Goal: Complete application form

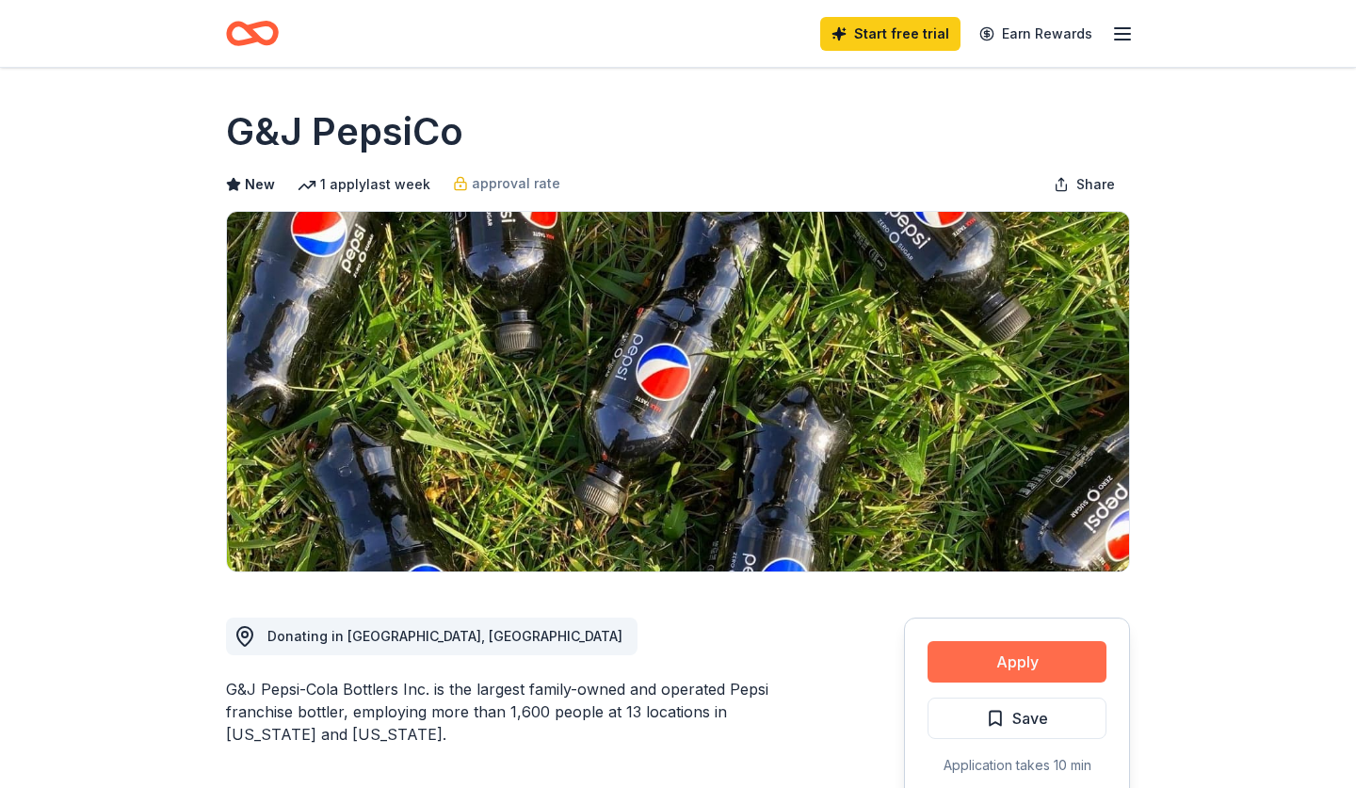
click at [1048, 660] on button "Apply" at bounding box center [1017, 661] width 179 height 41
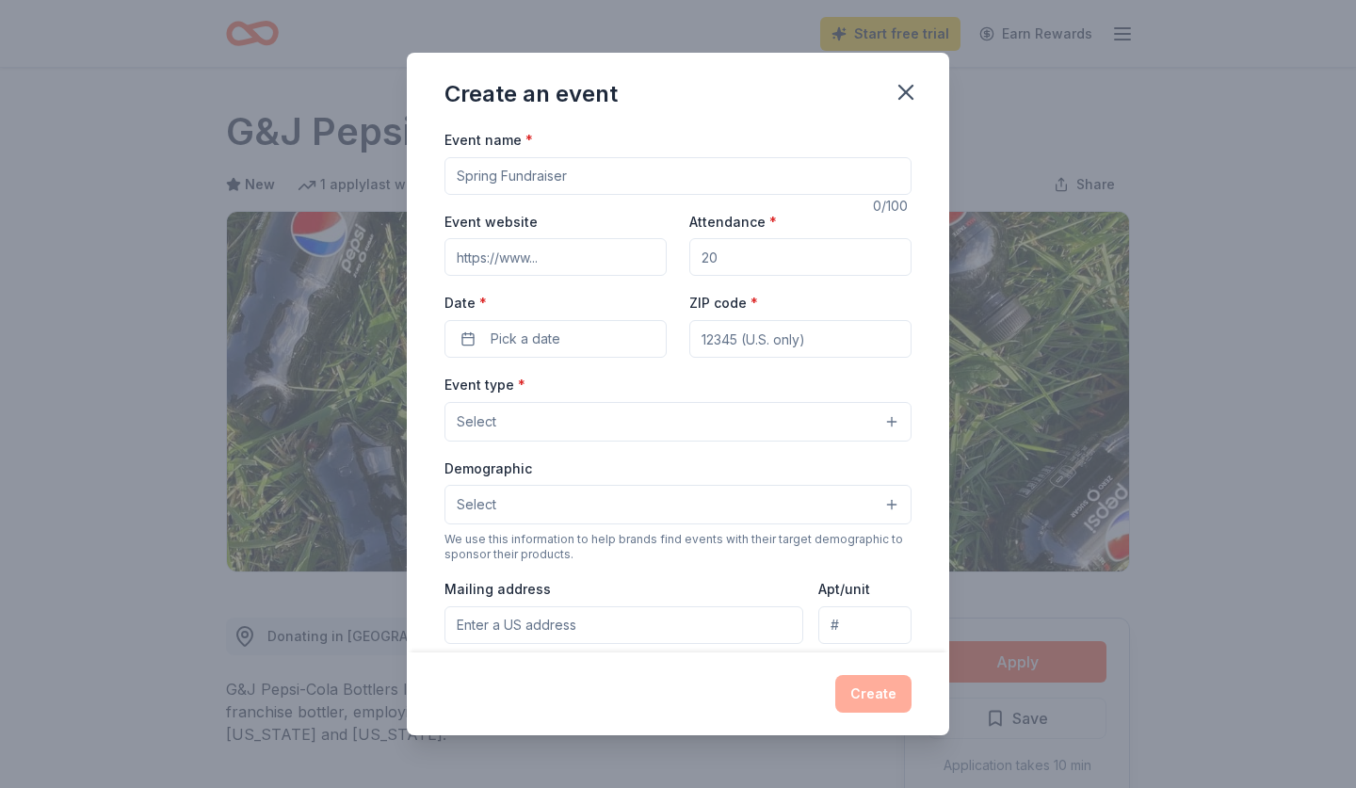
click at [654, 169] on input "Event name *" at bounding box center [677, 176] width 467 height 38
type input "Fall Student Showcase"
click at [798, 250] on input "Attendance *" at bounding box center [800, 257] width 222 height 38
type input "5"
click at [798, 250] on input "6000" at bounding box center [800, 257] width 222 height 38
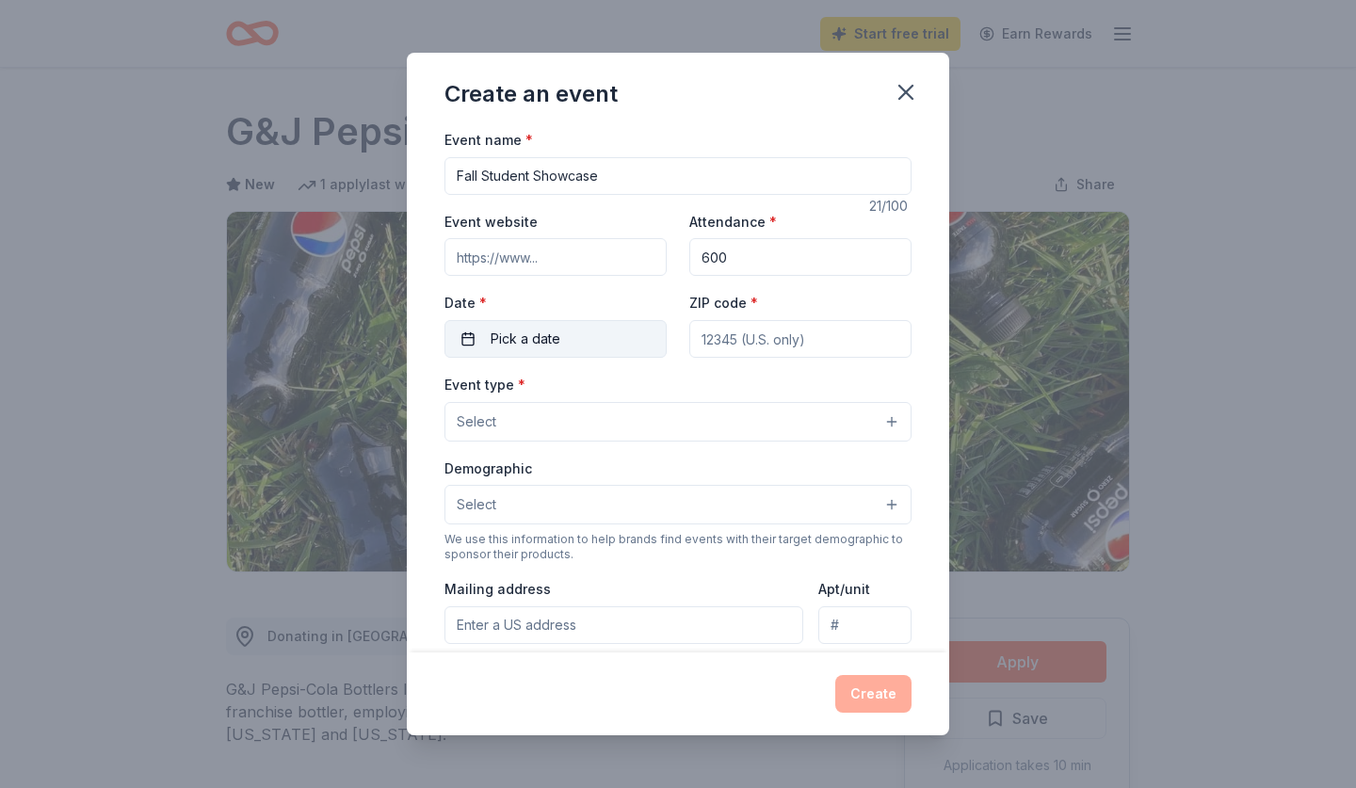
type input "600"
click at [575, 335] on button "Pick a date" at bounding box center [555, 339] width 222 height 38
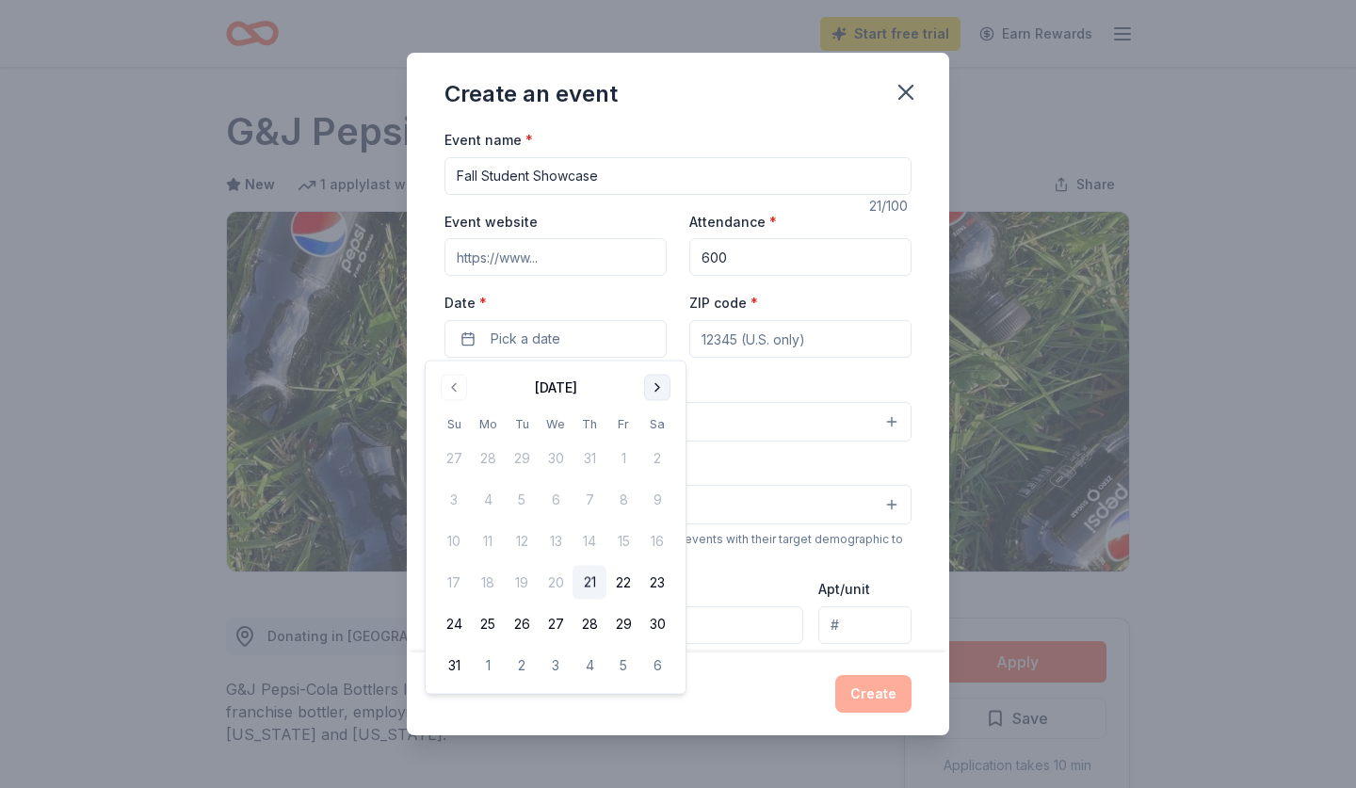
click at [654, 385] on button "Go to next month" at bounding box center [657, 388] width 26 height 26
click at [656, 386] on button "Go to next month" at bounding box center [657, 388] width 26 height 26
click at [589, 583] on button "23" at bounding box center [590, 583] width 34 height 34
click at [796, 314] on div "ZIP code *" at bounding box center [800, 324] width 222 height 67
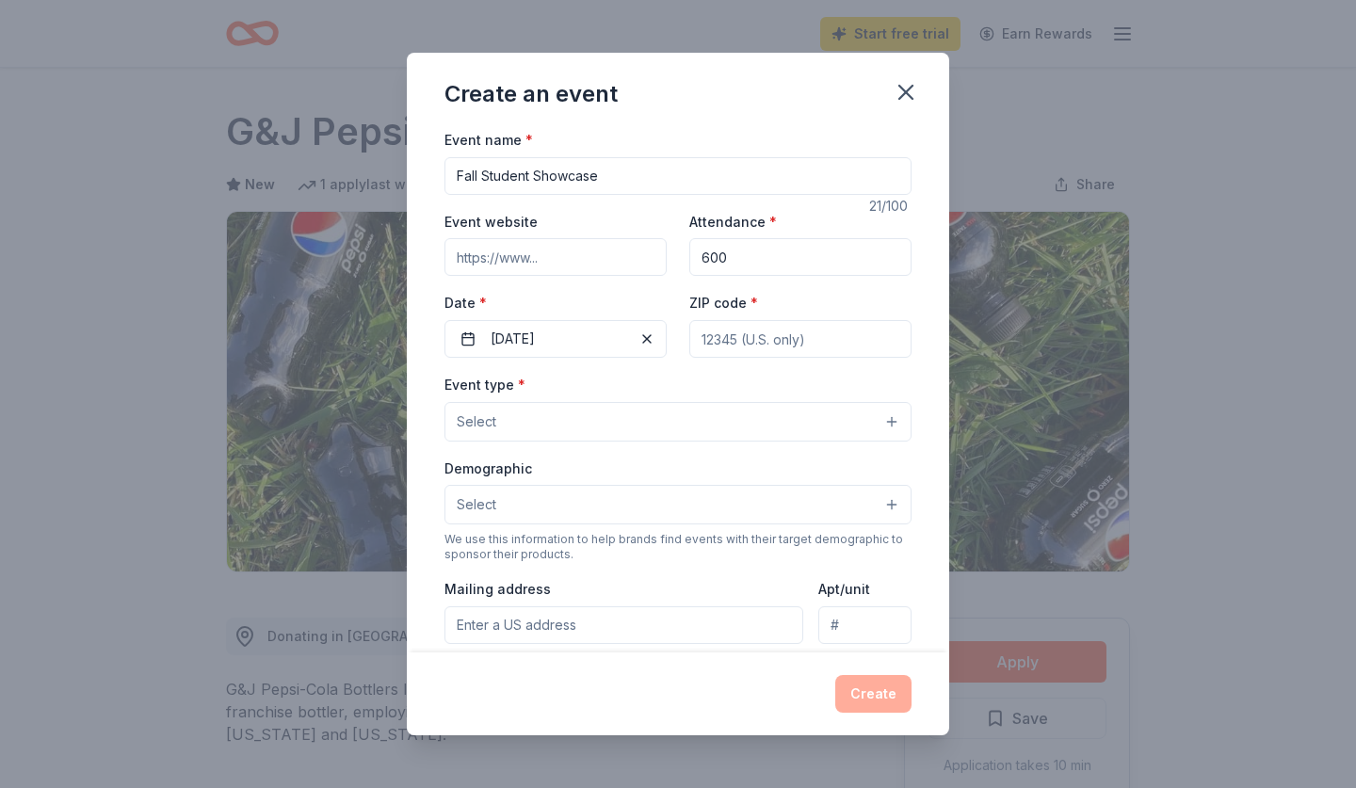
click at [781, 332] on input "ZIP code *" at bounding box center [800, 339] width 222 height 38
type input "40324"
click at [725, 428] on button "Select" at bounding box center [677, 422] width 467 height 40
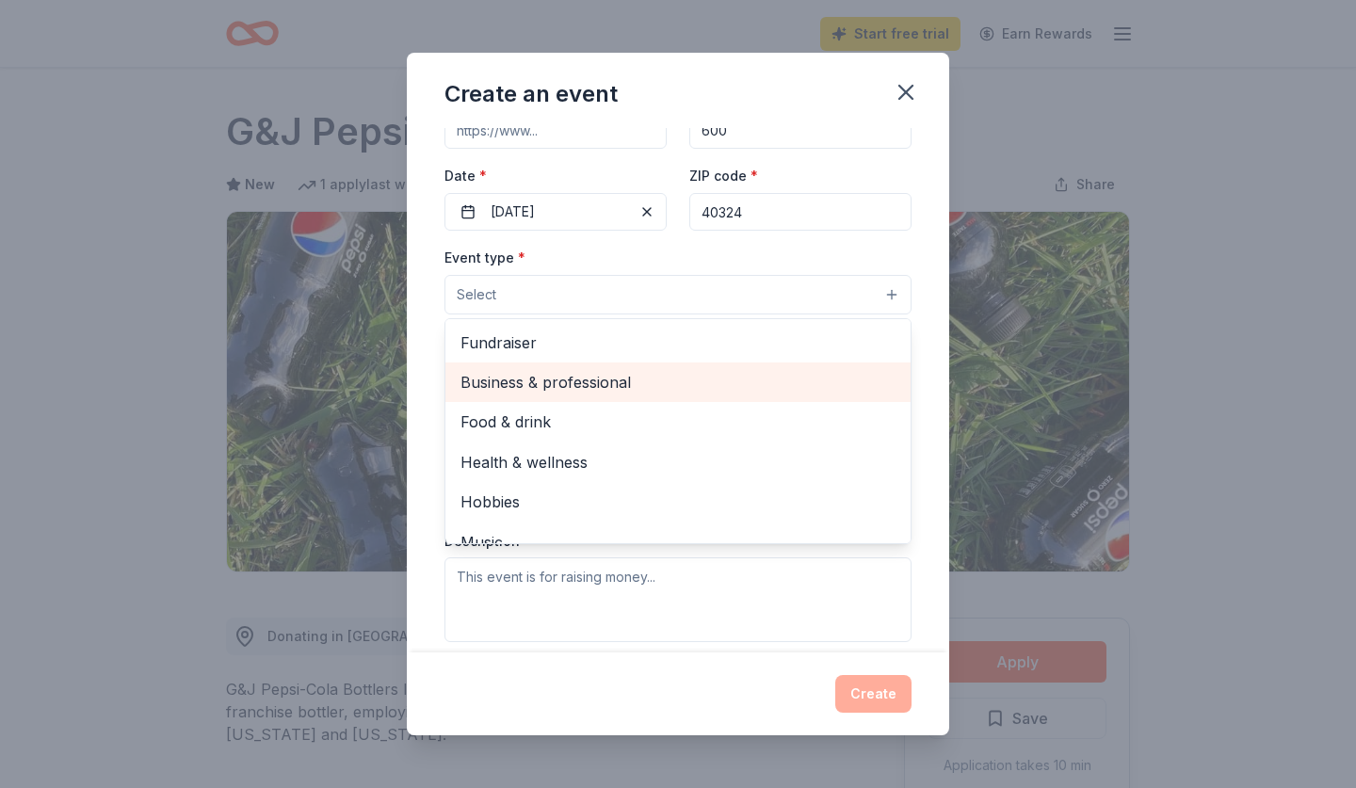
click at [544, 379] on span "Business & professional" at bounding box center [677, 382] width 435 height 24
click at [508, 382] on span "Food & drink" at bounding box center [677, 384] width 435 height 24
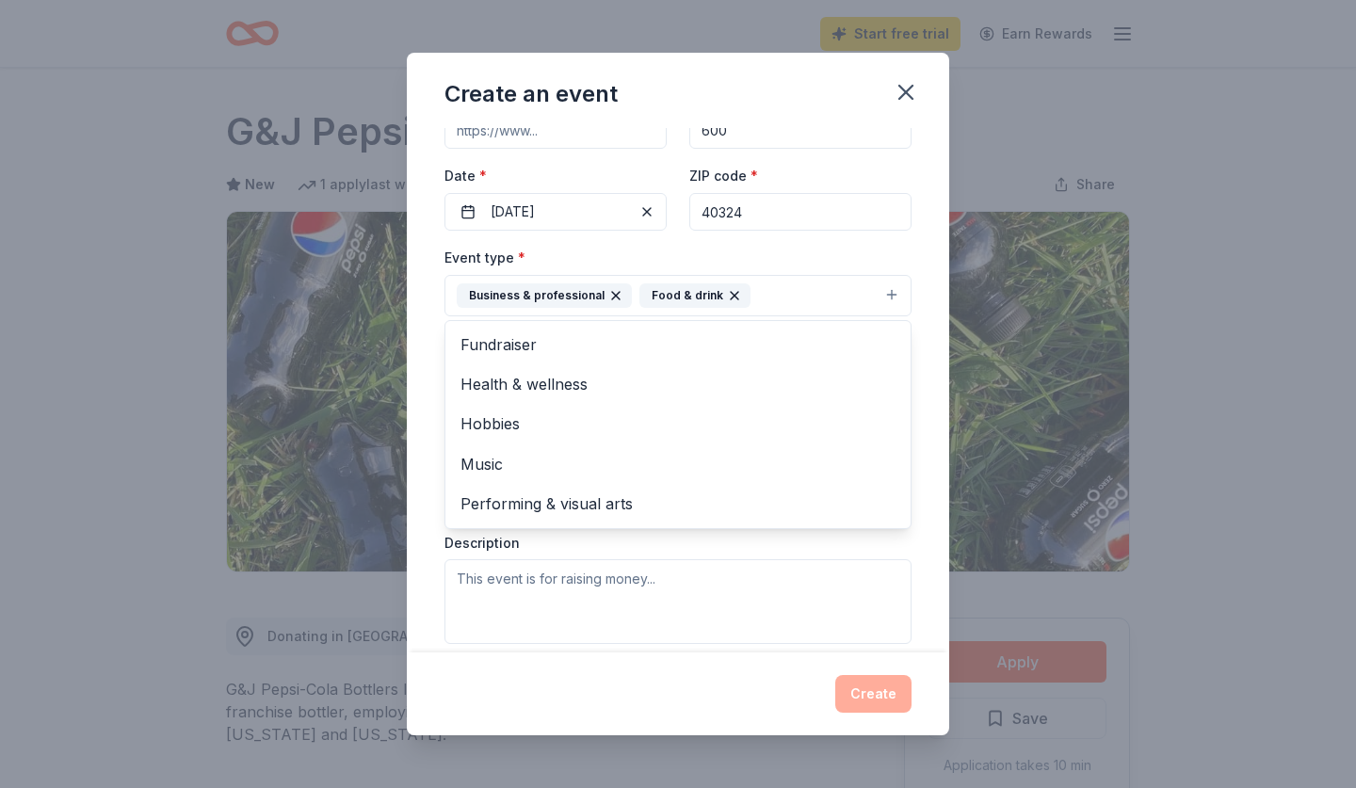
click at [731, 293] on icon "button" at bounding box center [735, 296] width 8 height 8
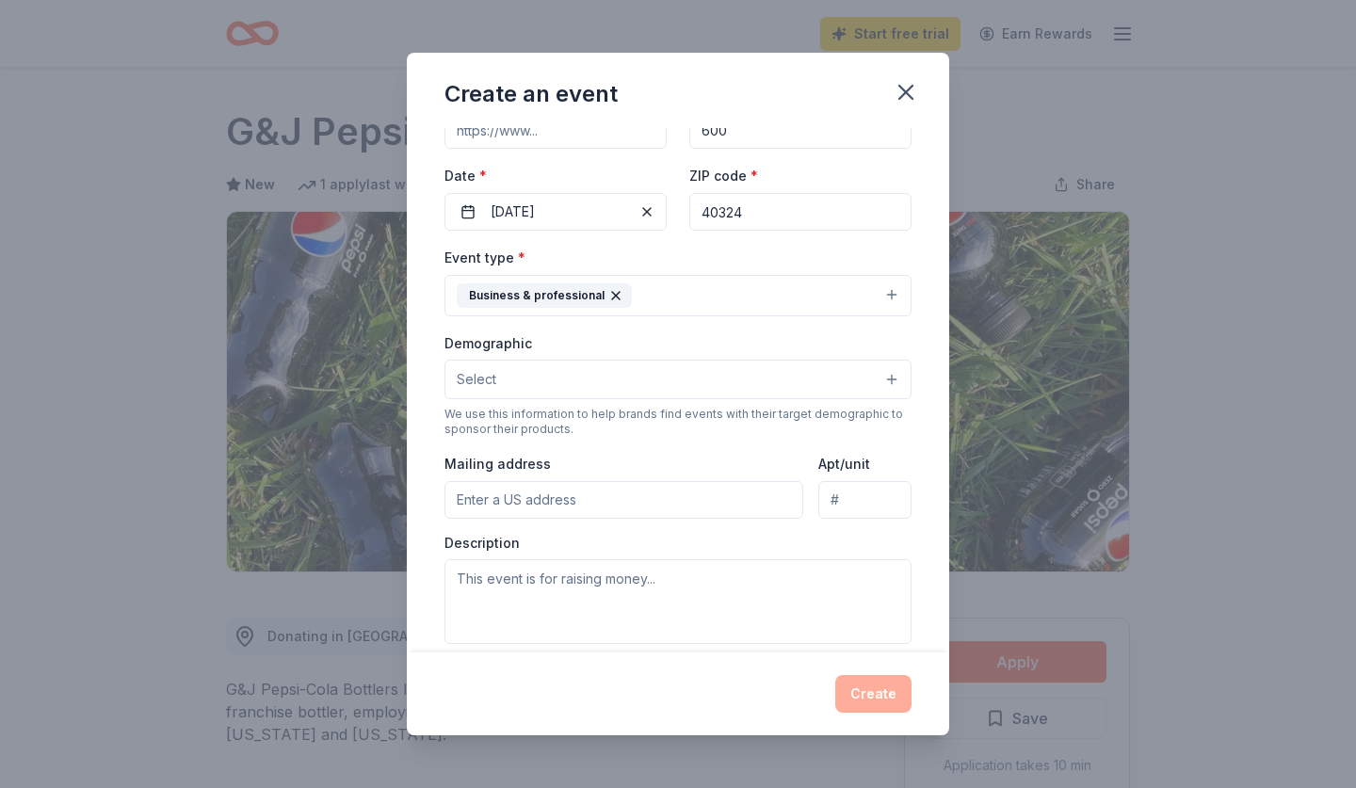
click at [581, 373] on button "Select" at bounding box center [677, 380] width 467 height 40
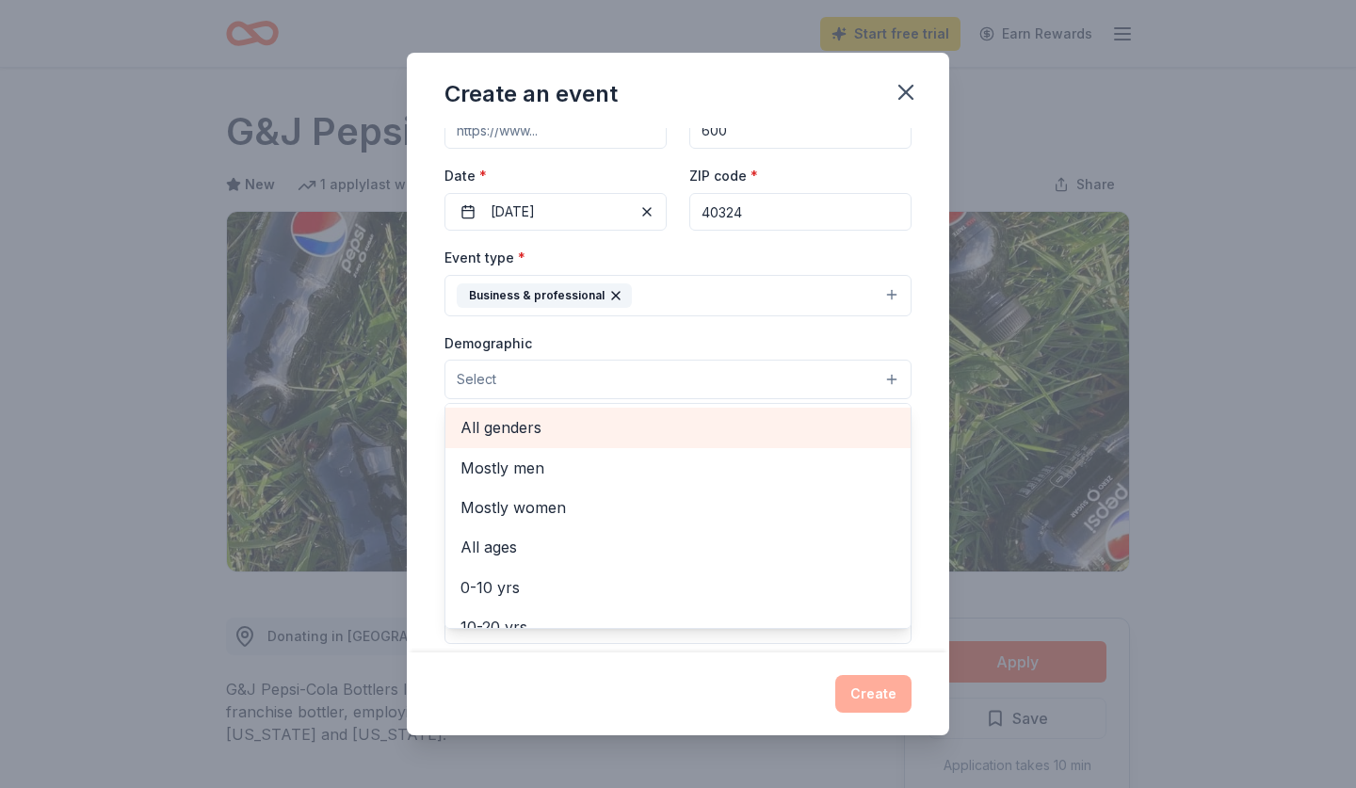
click at [521, 425] on span "All genders" at bounding box center [677, 427] width 435 height 24
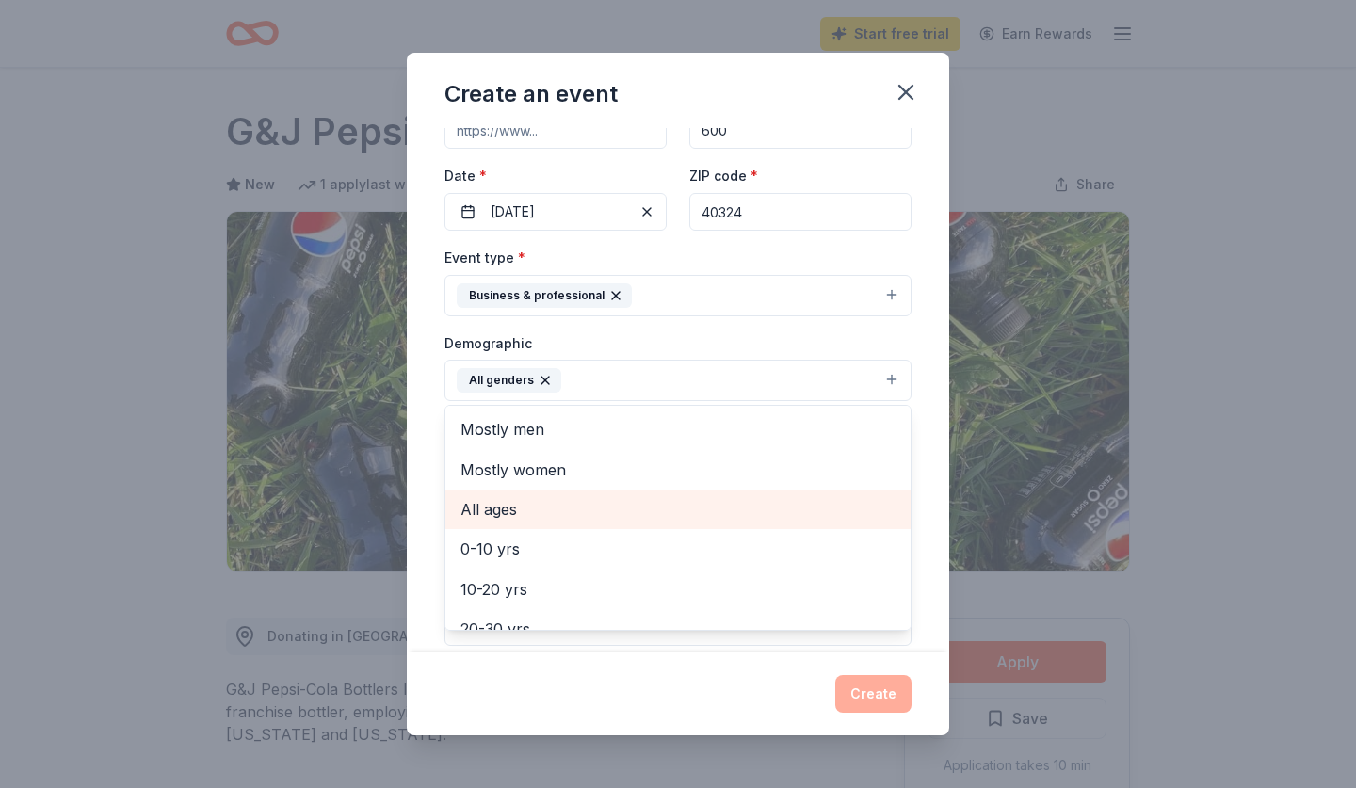
scroll to position [12, 0]
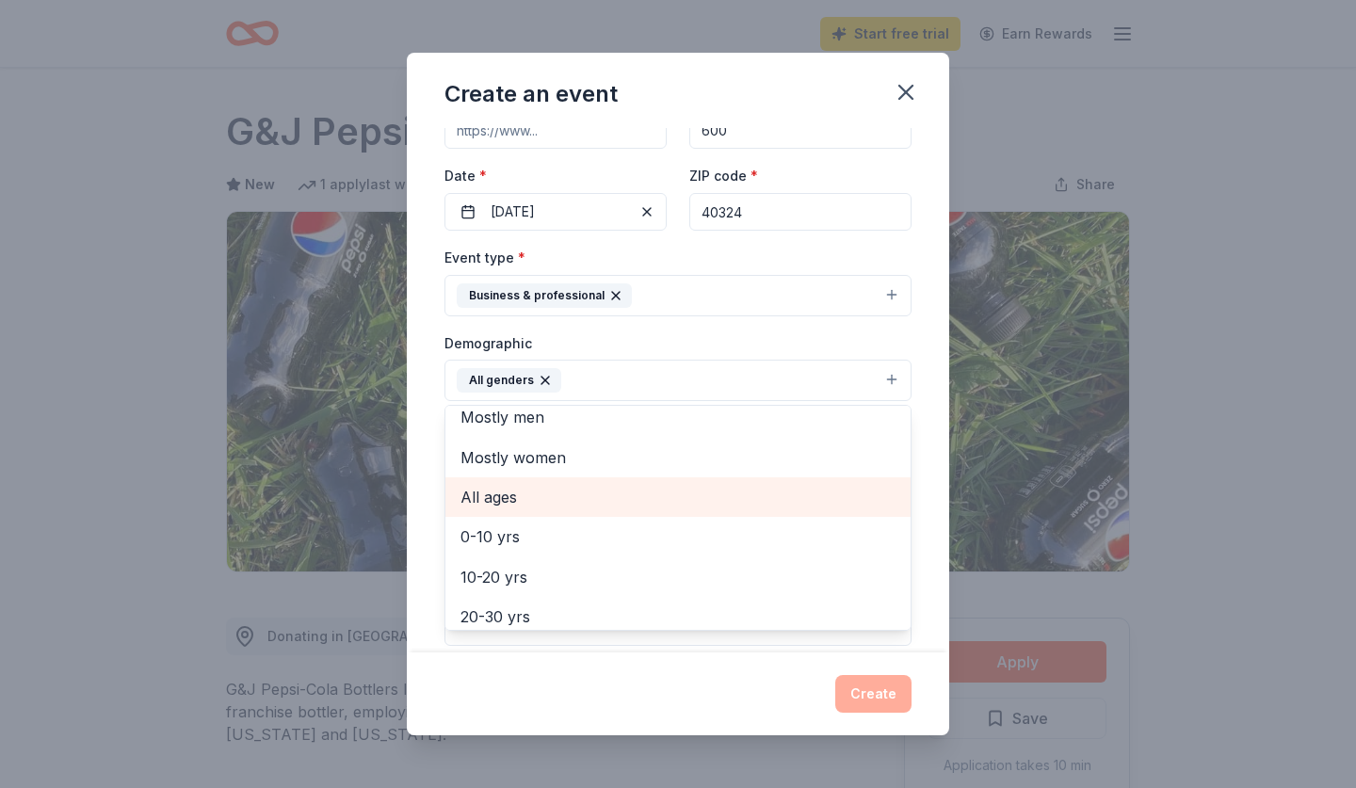
click at [525, 492] on span "All ages" at bounding box center [677, 497] width 435 height 24
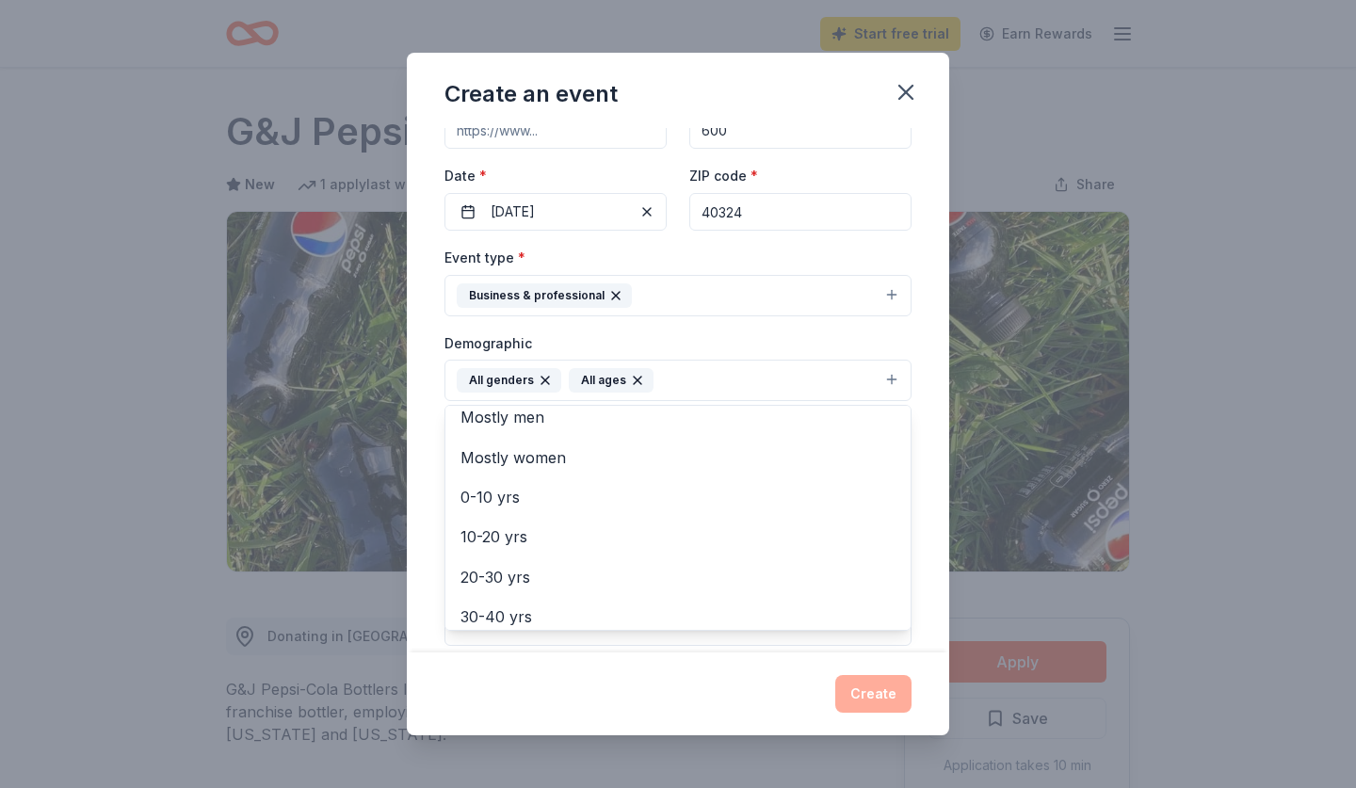
click at [940, 484] on div "Event name * Fall Student Showcase 21 /100 Event website Attendance * 600 Date …" at bounding box center [678, 390] width 542 height 524
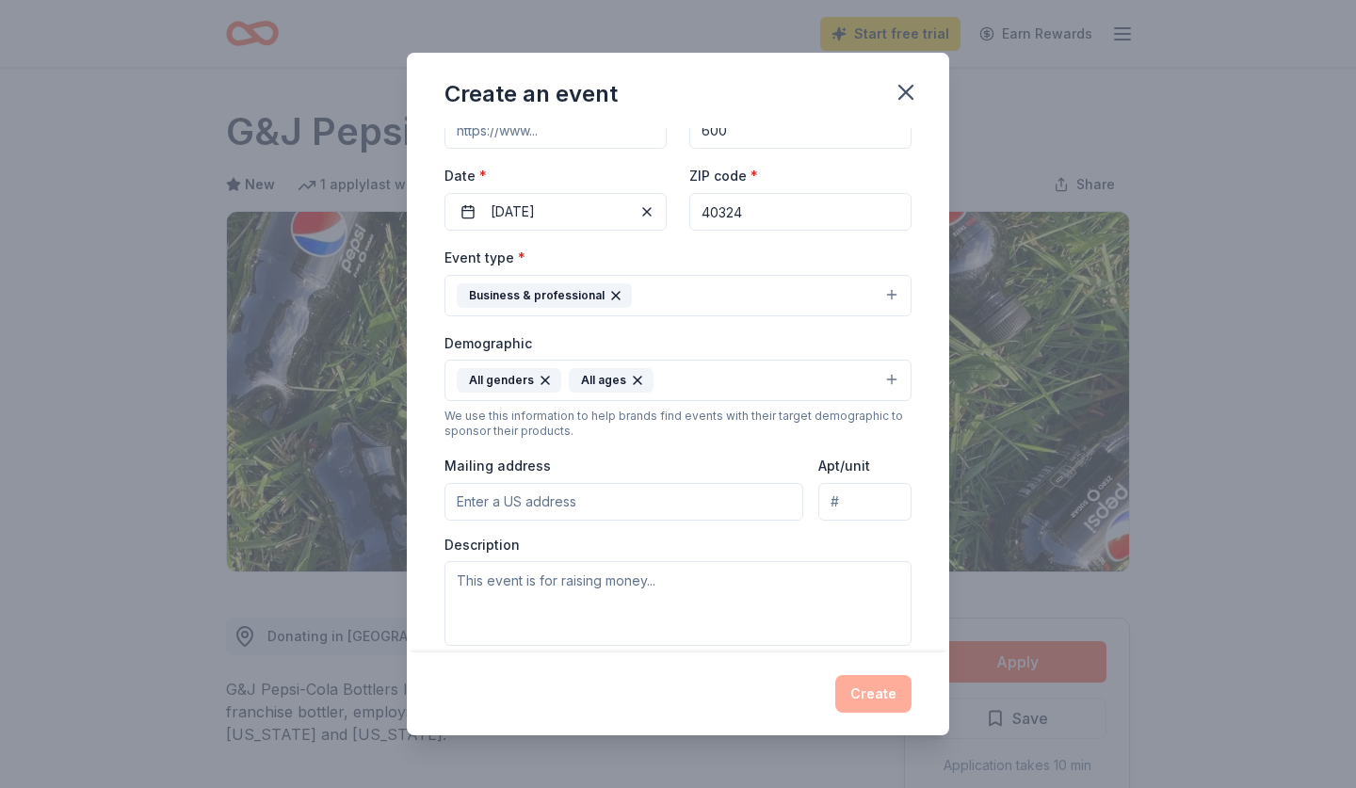
click at [628, 502] on input "Mailing address" at bounding box center [623, 502] width 359 height 38
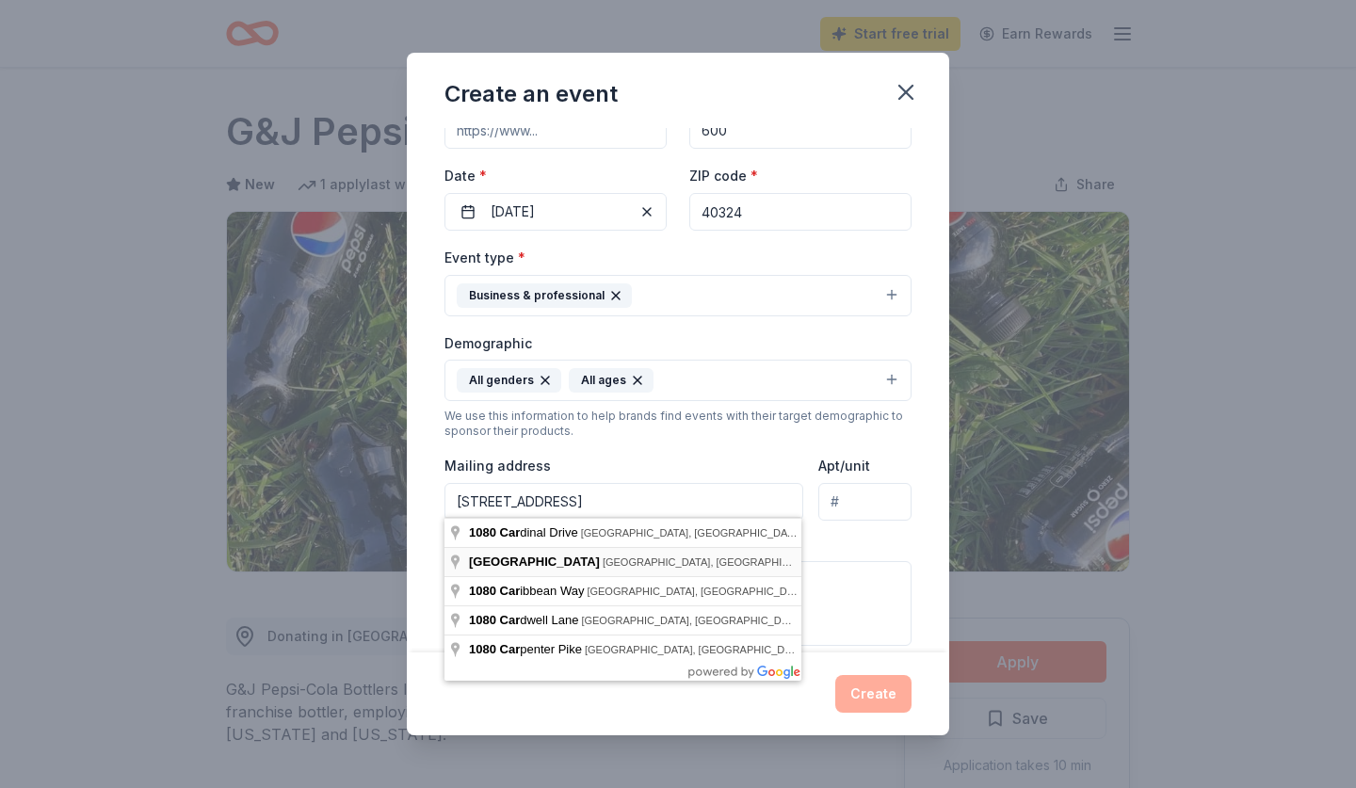
type input "undefined [STREET_ADDRESS]"
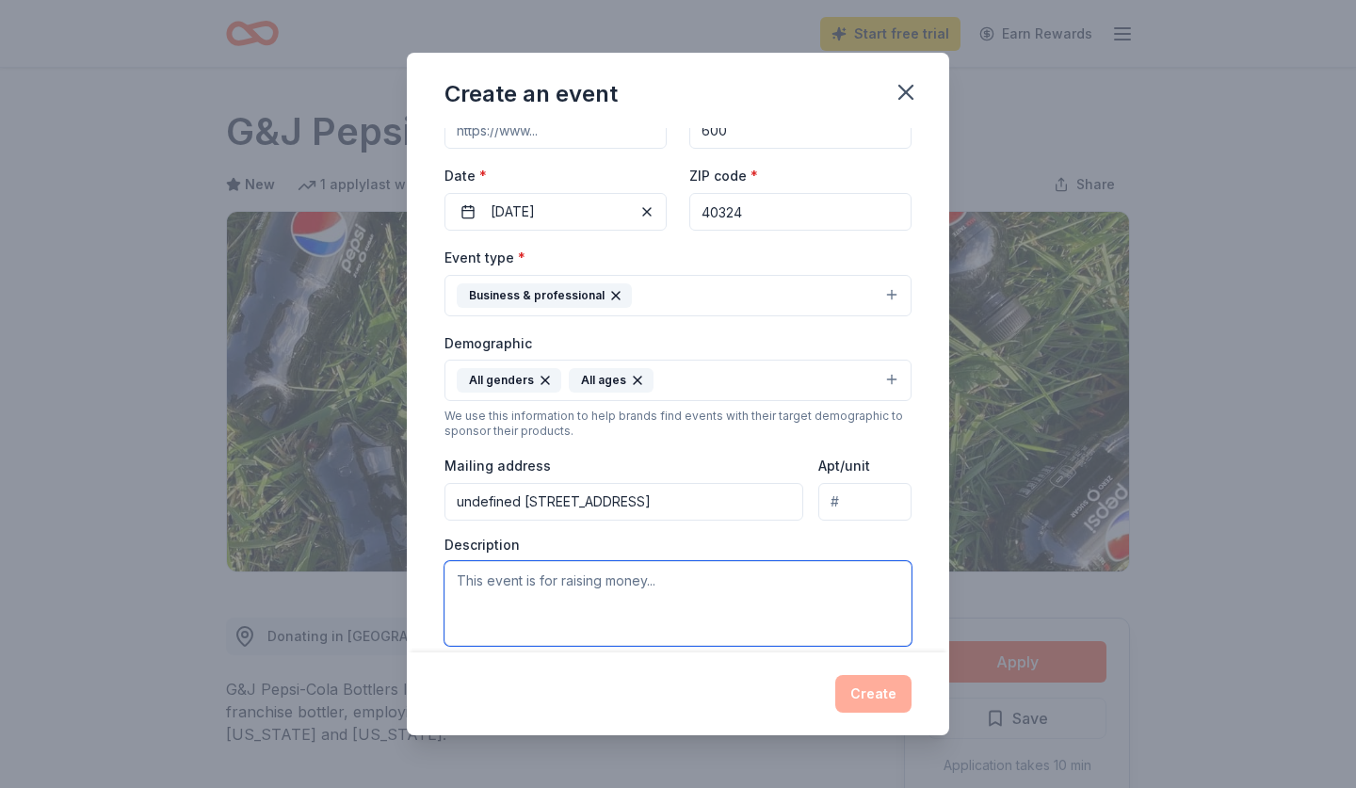
click at [634, 583] on textarea at bounding box center [677, 603] width 467 height 85
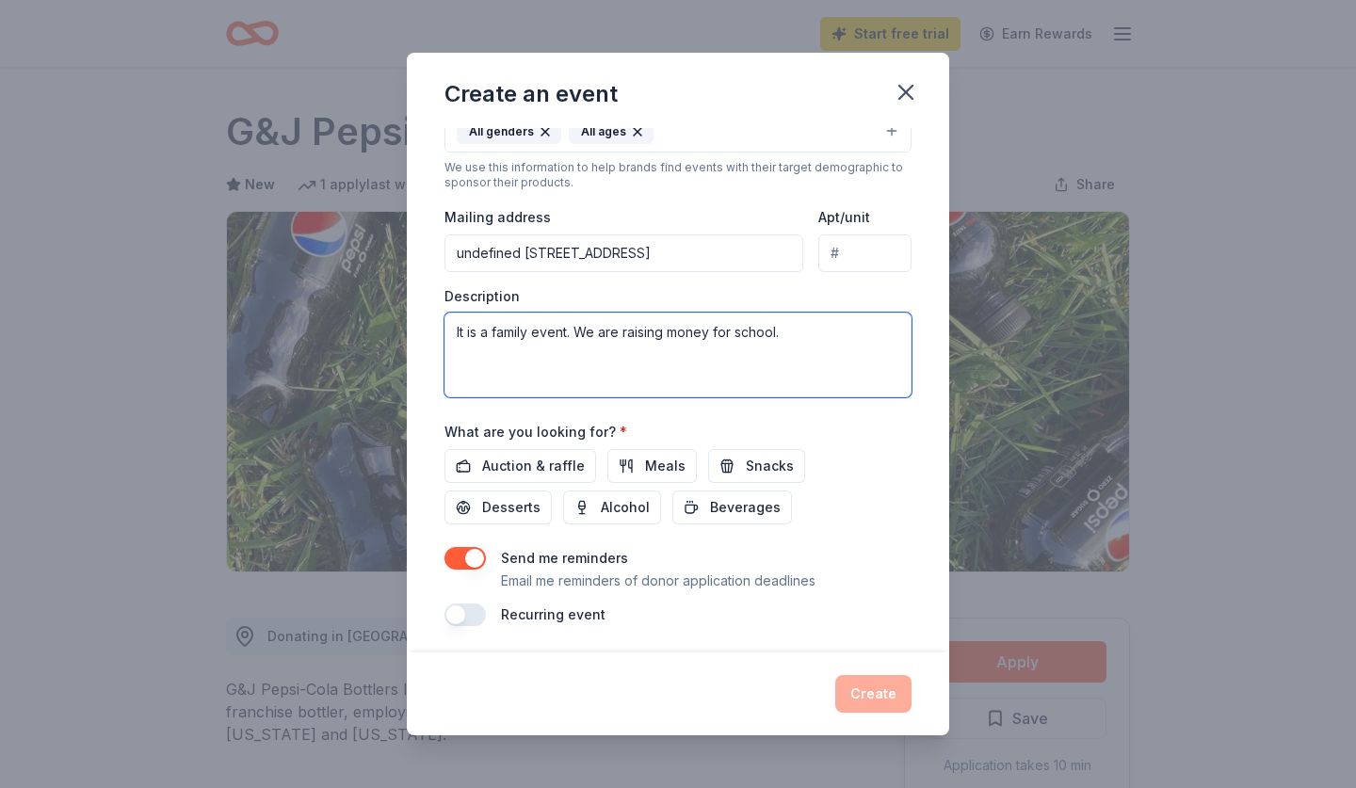
scroll to position [375, 0]
type textarea "It is a family event. We are raising money for school."
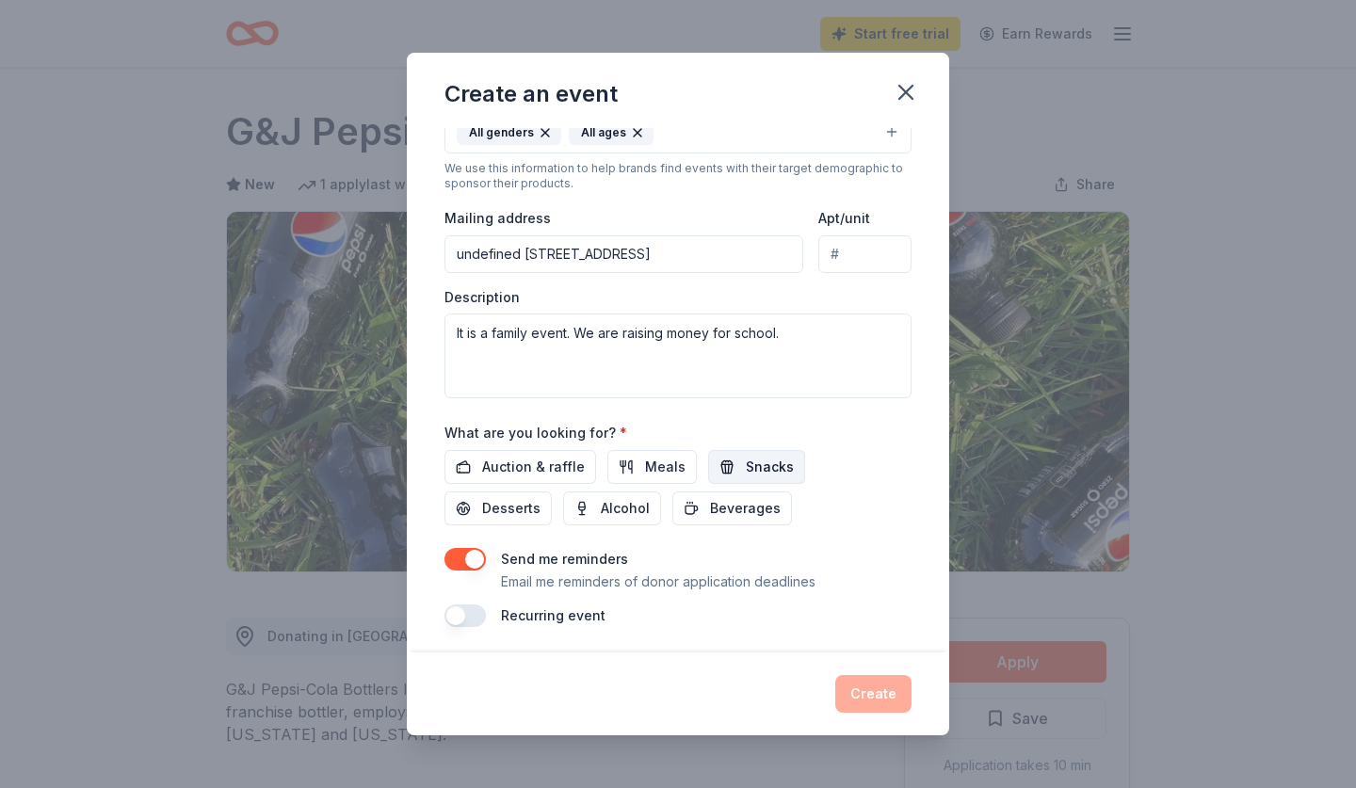
click at [753, 460] on span "Snacks" at bounding box center [770, 467] width 48 height 23
click at [540, 497] on span "Desserts" at bounding box center [511, 508] width 58 height 23
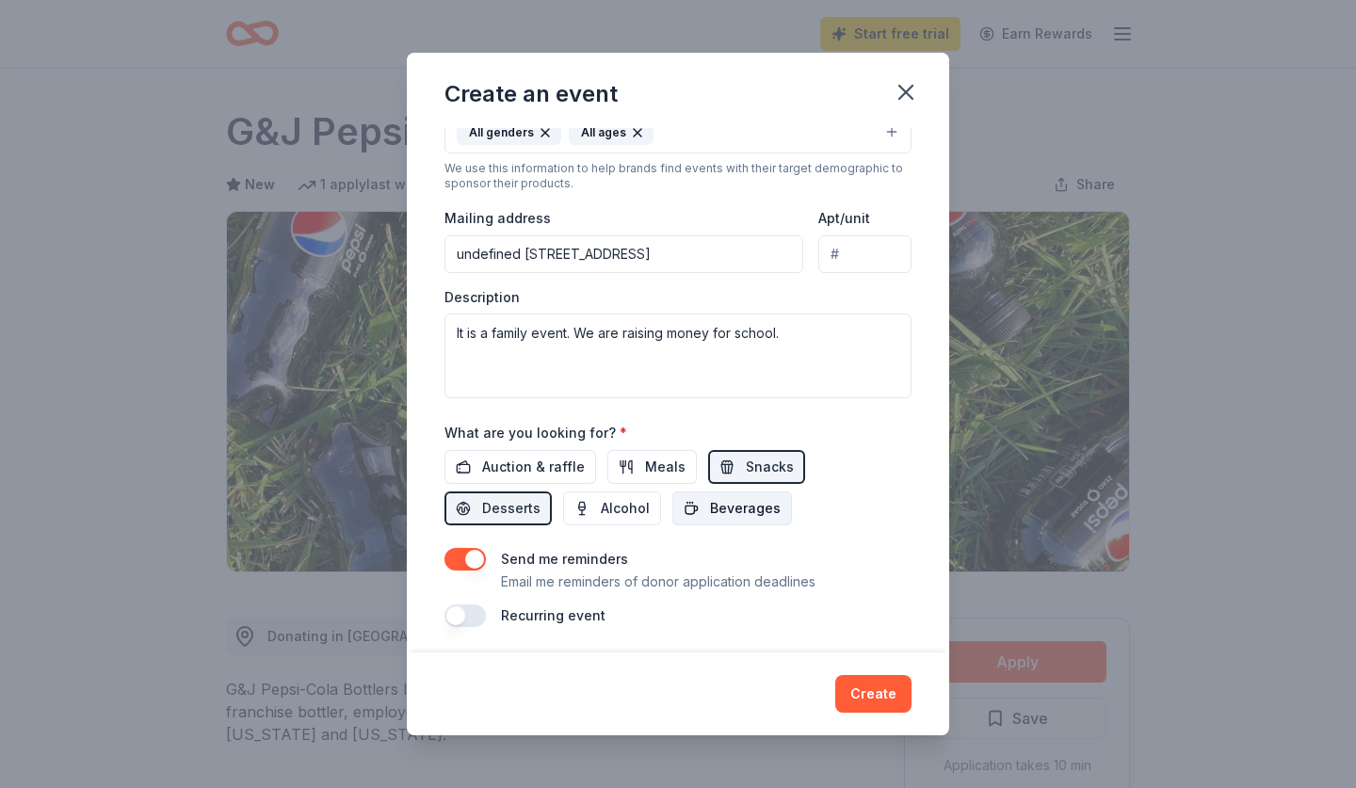
click at [710, 500] on span "Beverages" at bounding box center [745, 508] width 71 height 23
click at [545, 467] on span "Auction & raffle" at bounding box center [533, 467] width 103 height 23
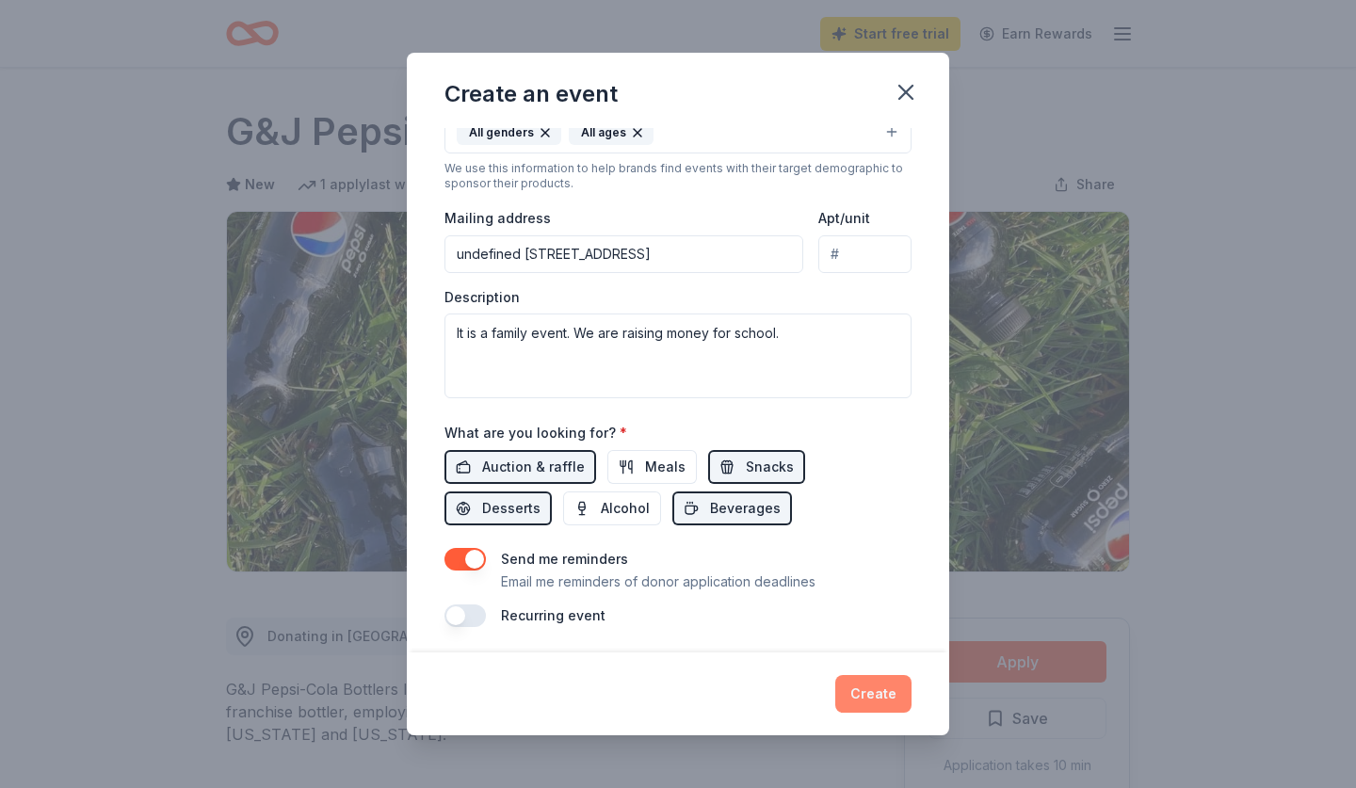
click at [863, 695] on button "Create" at bounding box center [873, 694] width 76 height 38
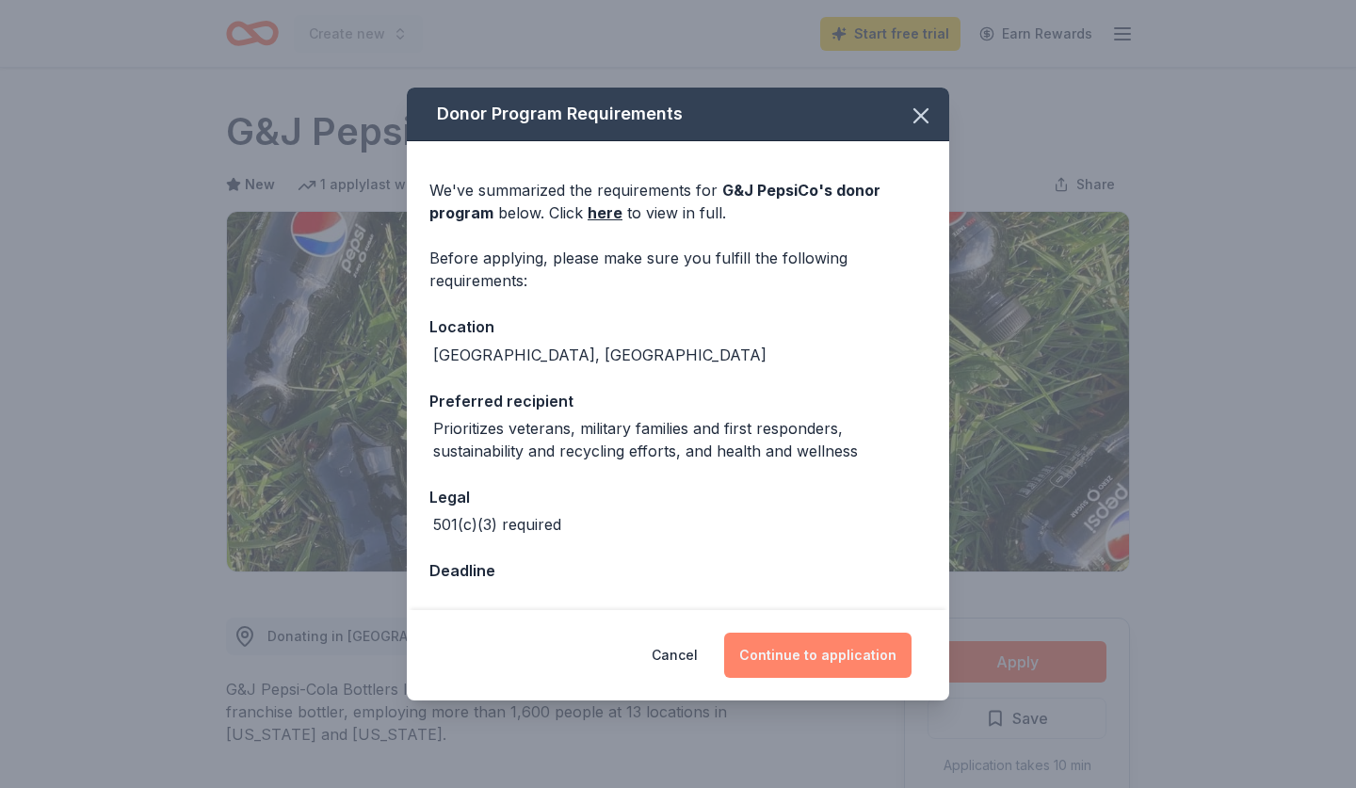
click at [833, 650] on button "Continue to application" at bounding box center [817, 655] width 187 height 45
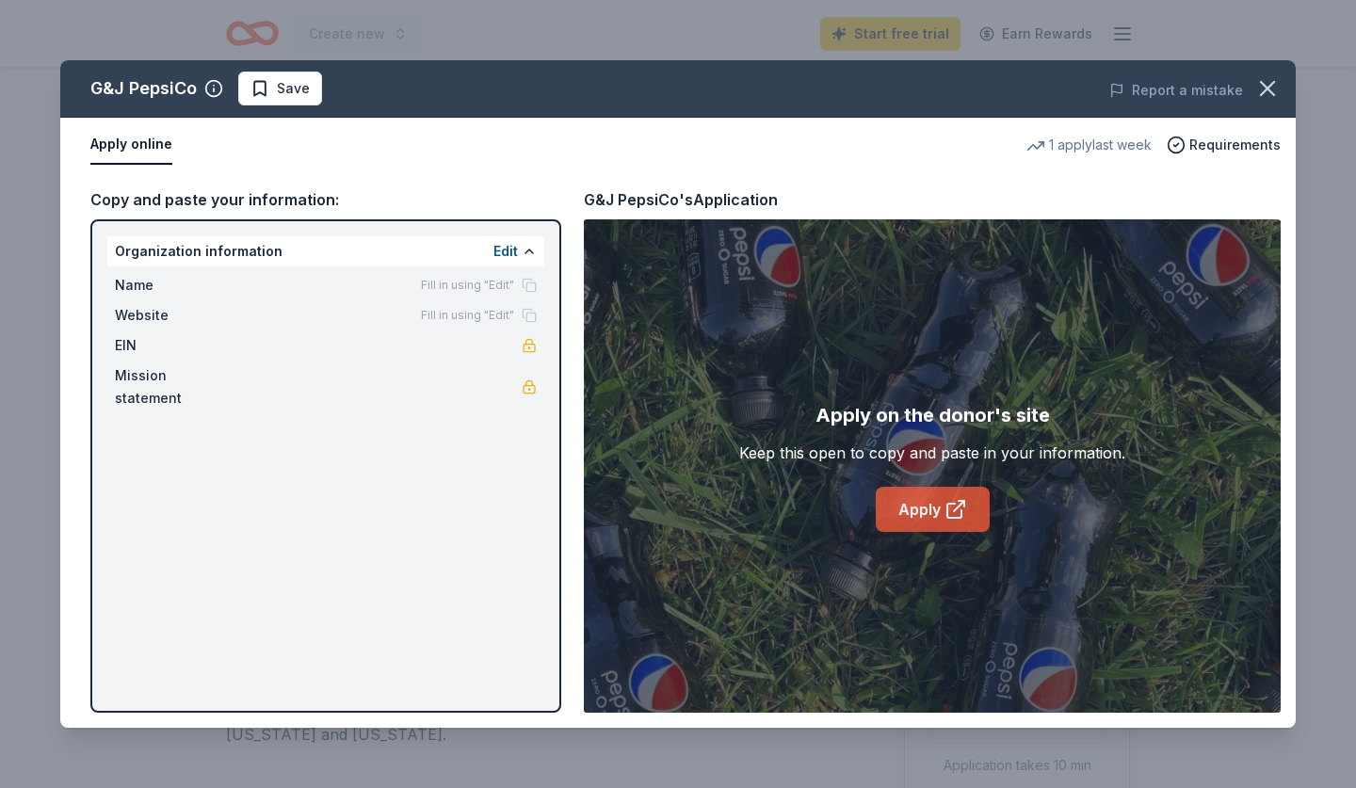
click at [927, 508] on link "Apply" at bounding box center [933, 509] width 114 height 45
